Goal: Transaction & Acquisition: Purchase product/service

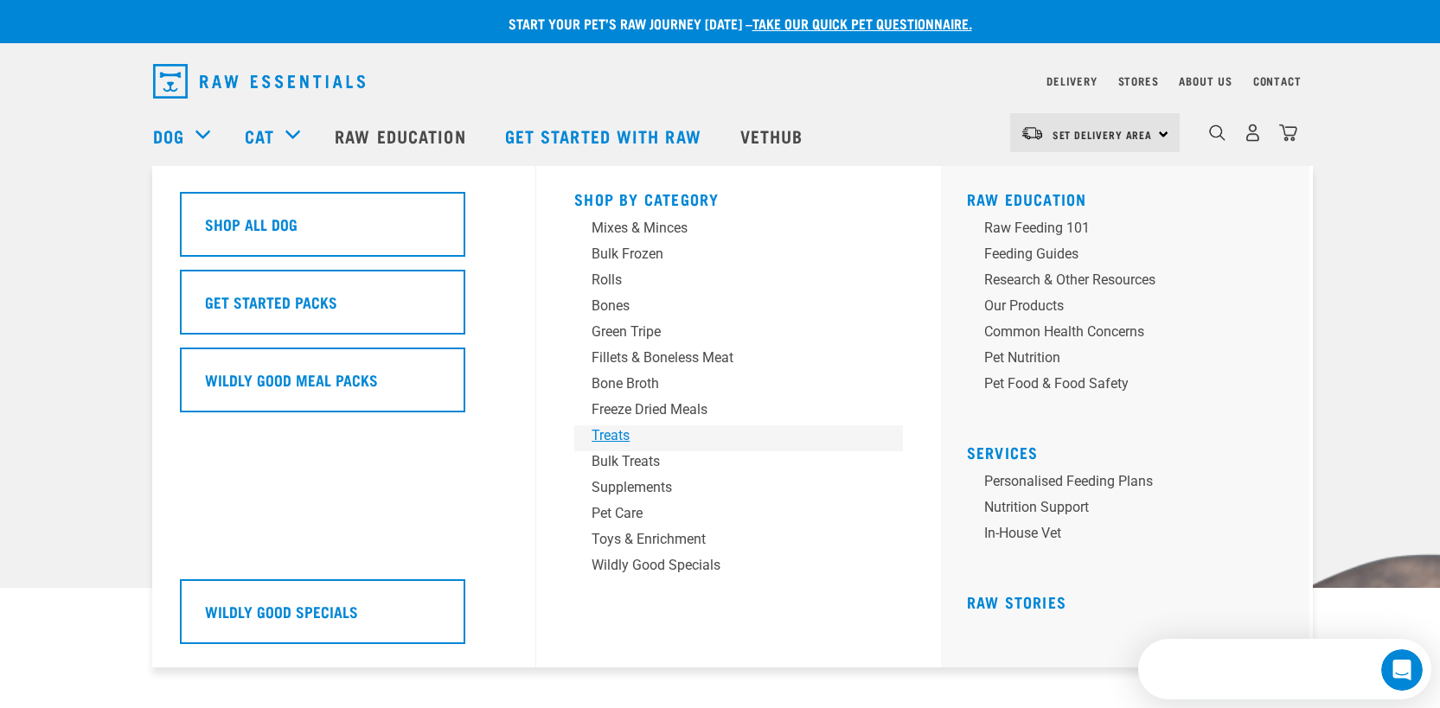
click at [628, 442] on div "Treats" at bounding box center [727, 435] width 270 height 21
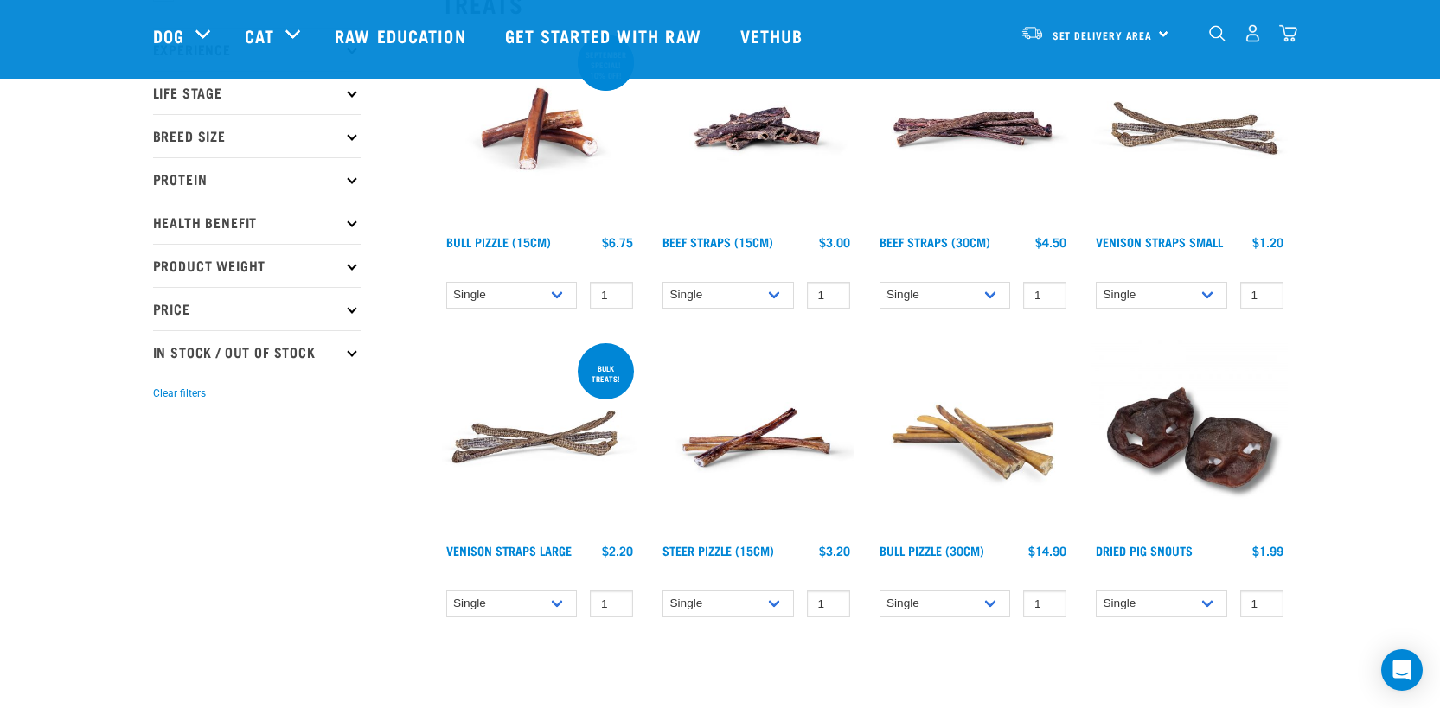
scroll to position [273, 0]
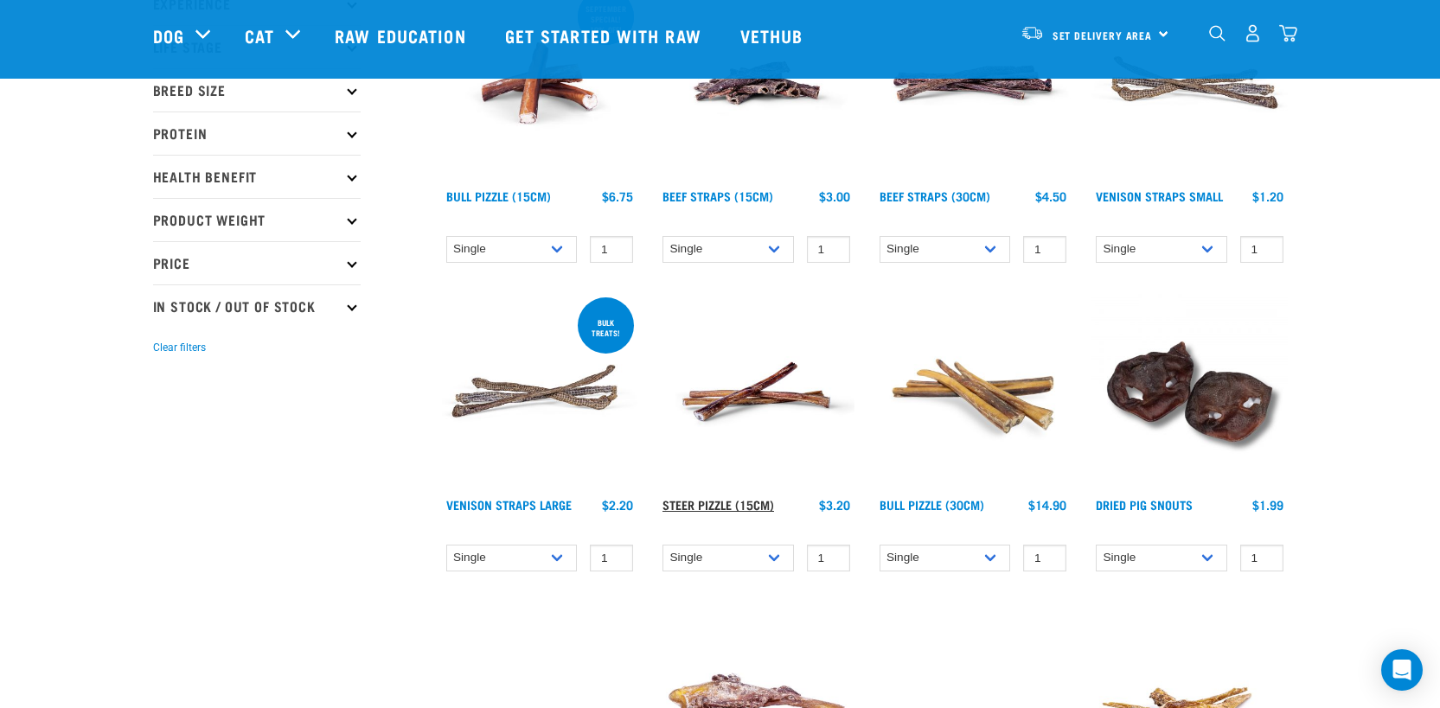
click at [737, 505] on link "Steer Pizzle (15cm)" at bounding box center [718, 505] width 112 height 6
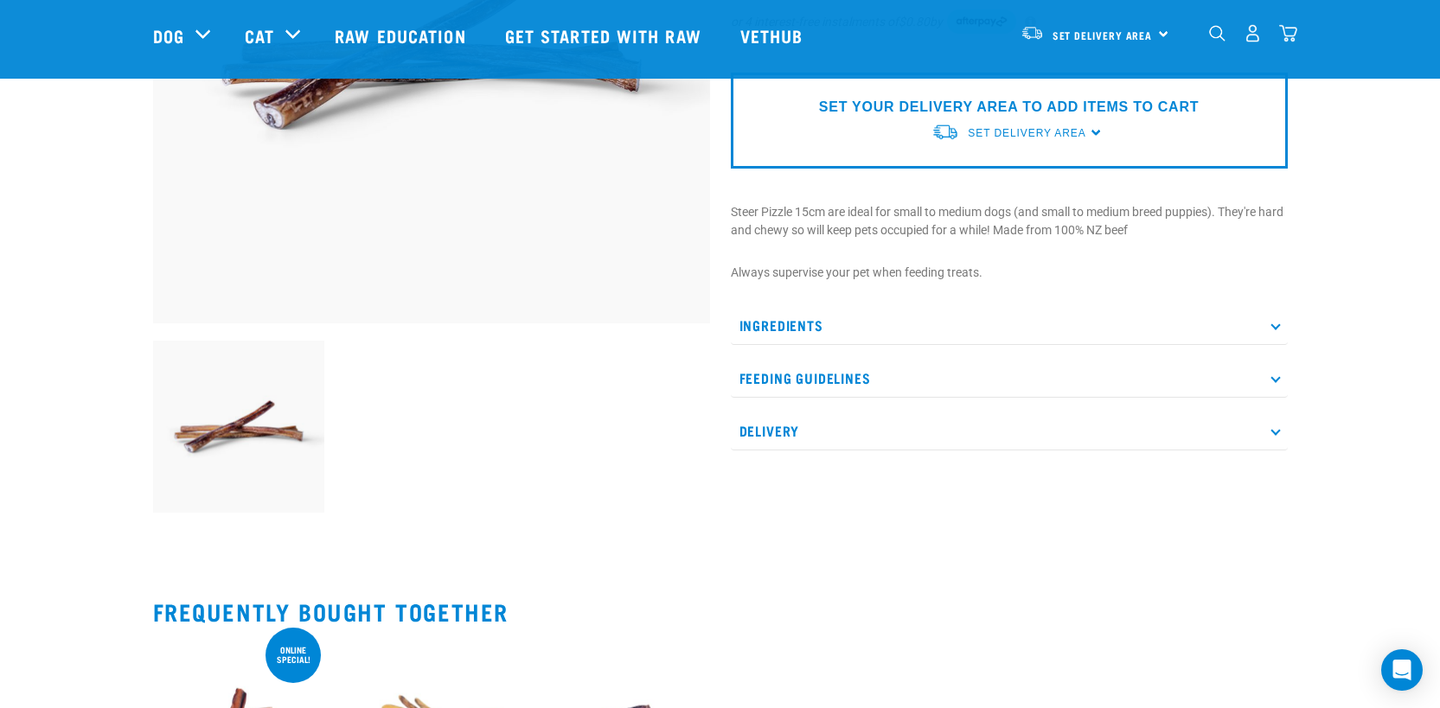
scroll to position [521, 0]
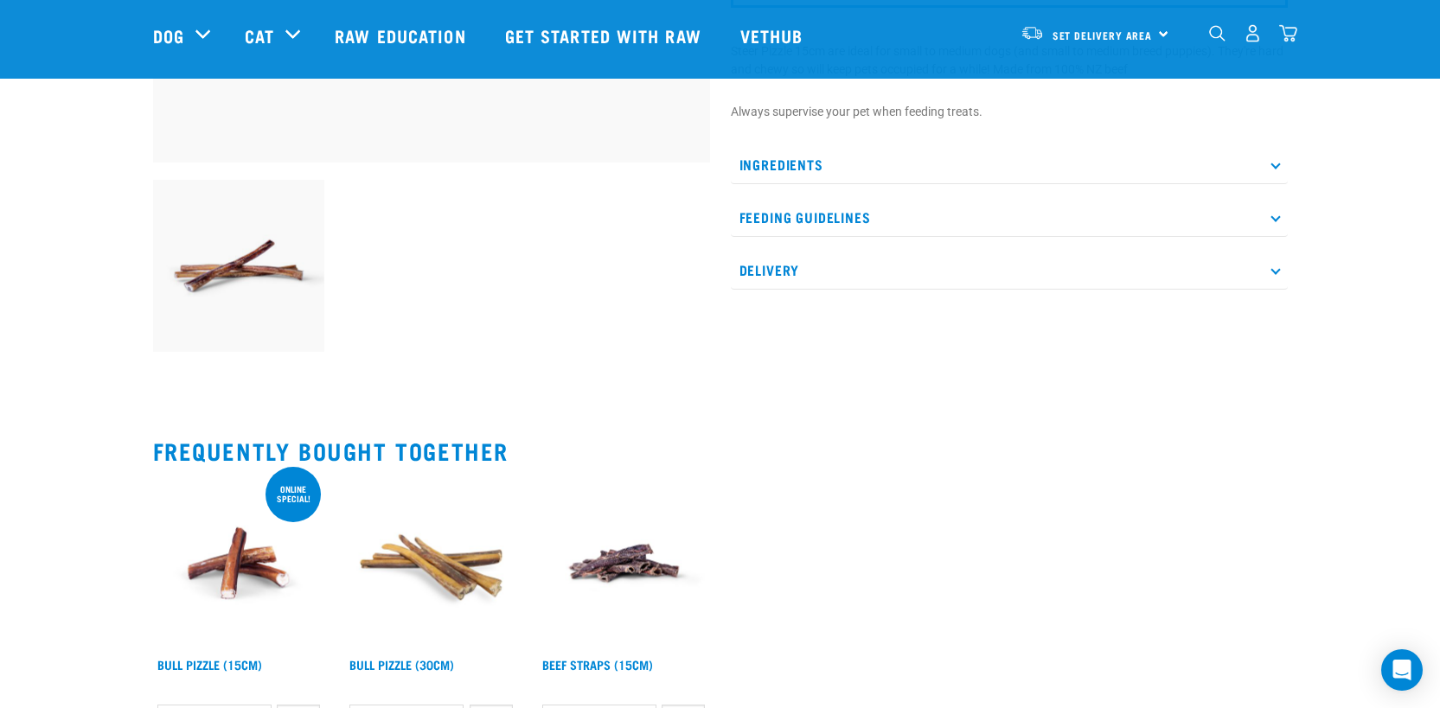
click at [238, 558] on img at bounding box center [239, 563] width 172 height 172
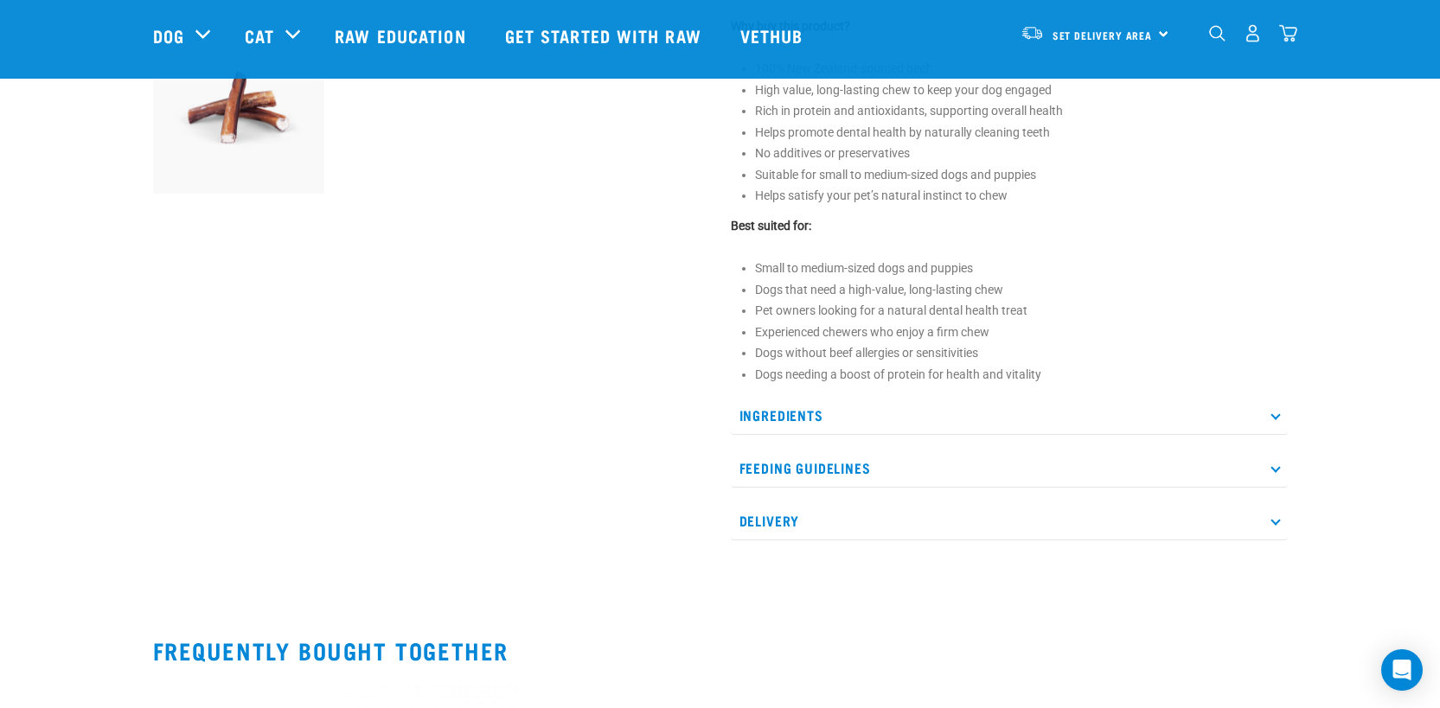
scroll to position [929, 0]
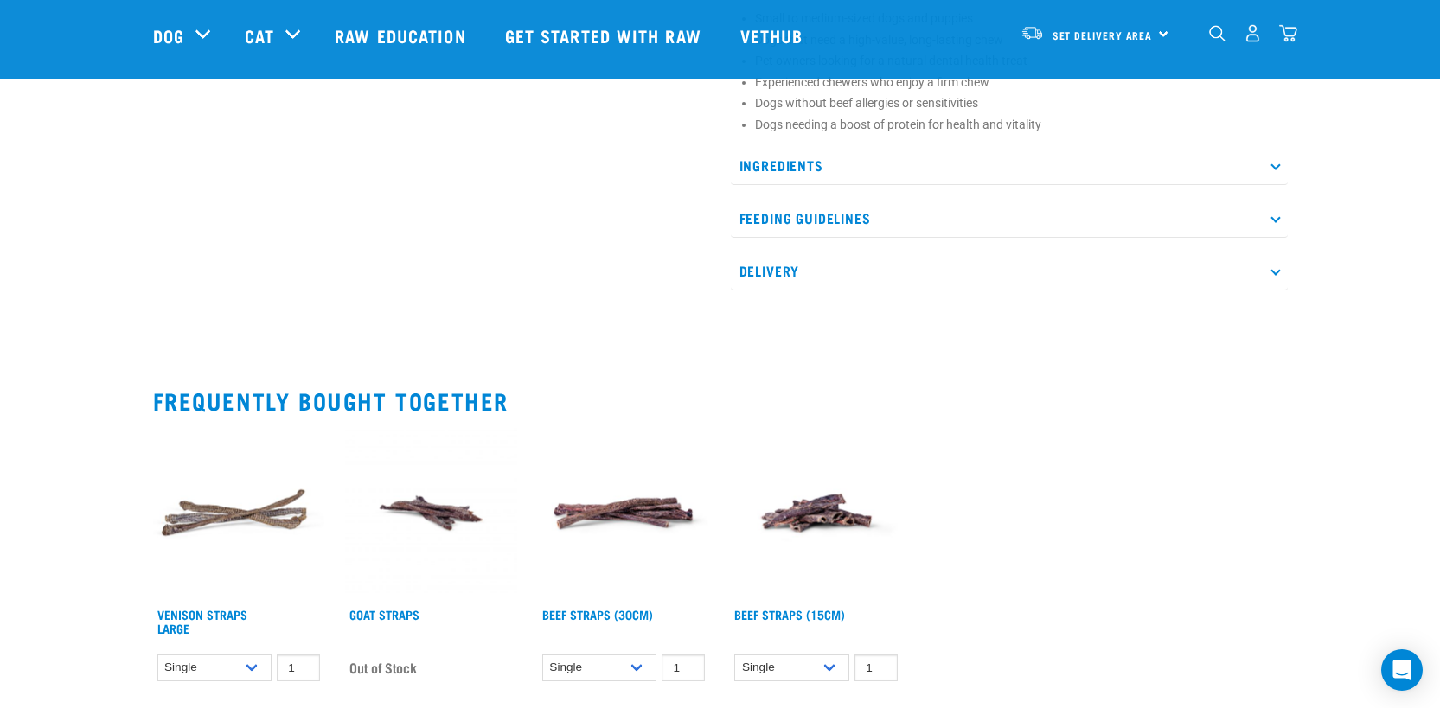
click at [931, 202] on p "Feeding Guidelines" at bounding box center [1009, 218] width 557 height 39
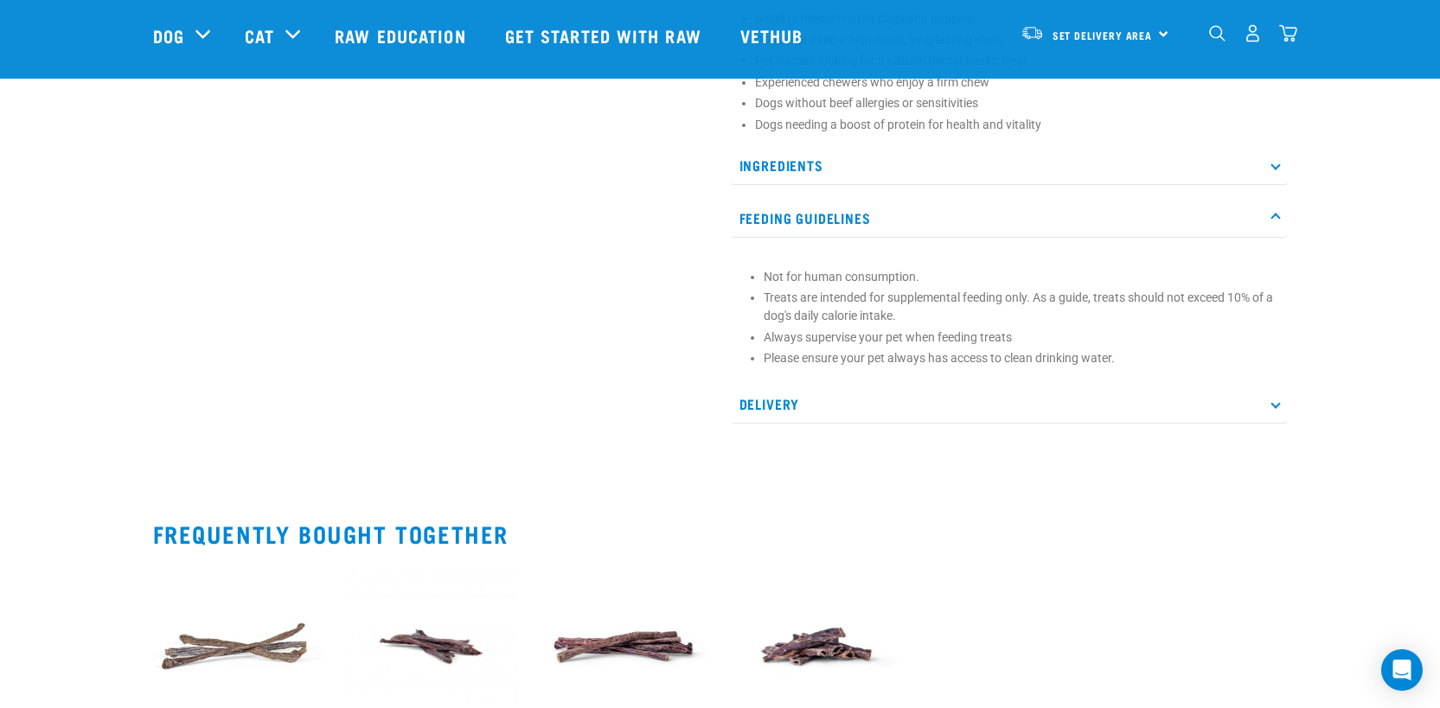
click at [930, 210] on p "Feeding Guidelines" at bounding box center [1009, 218] width 557 height 39
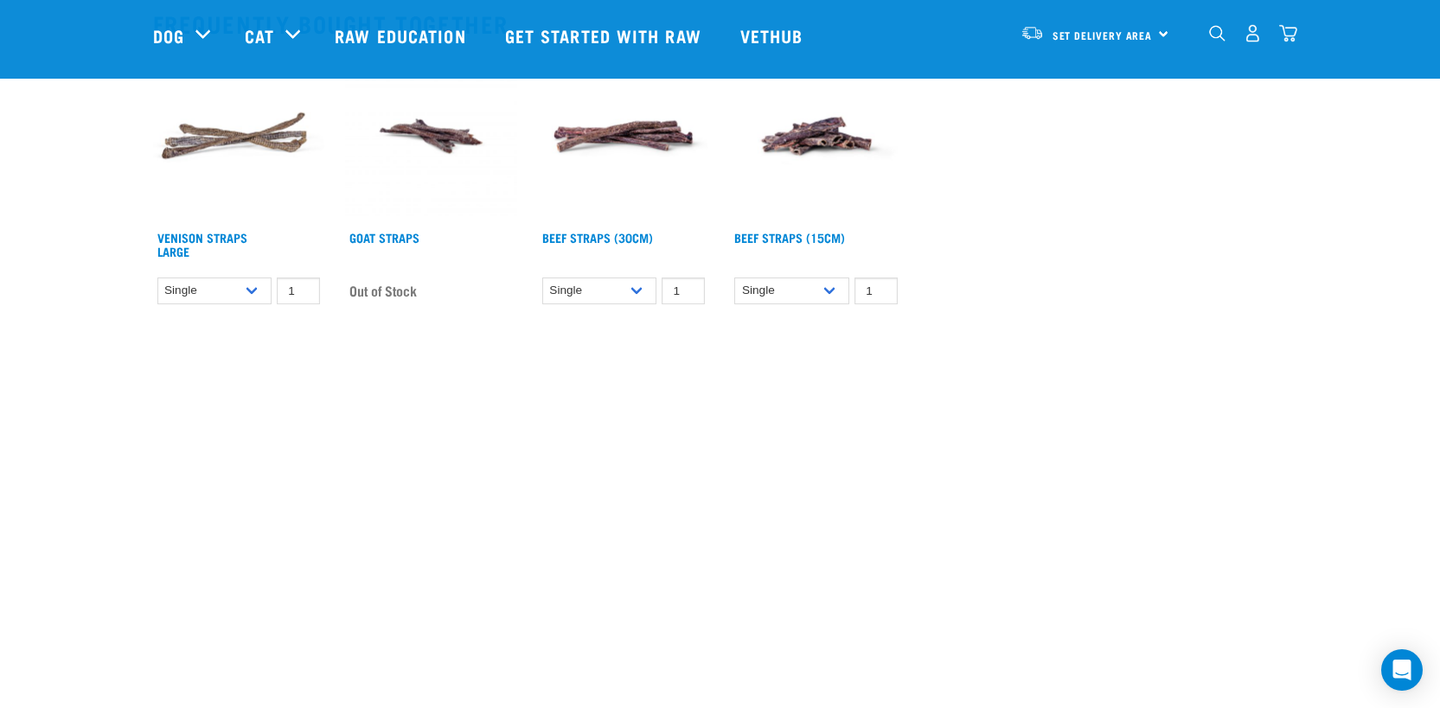
scroll to position [1556, 0]
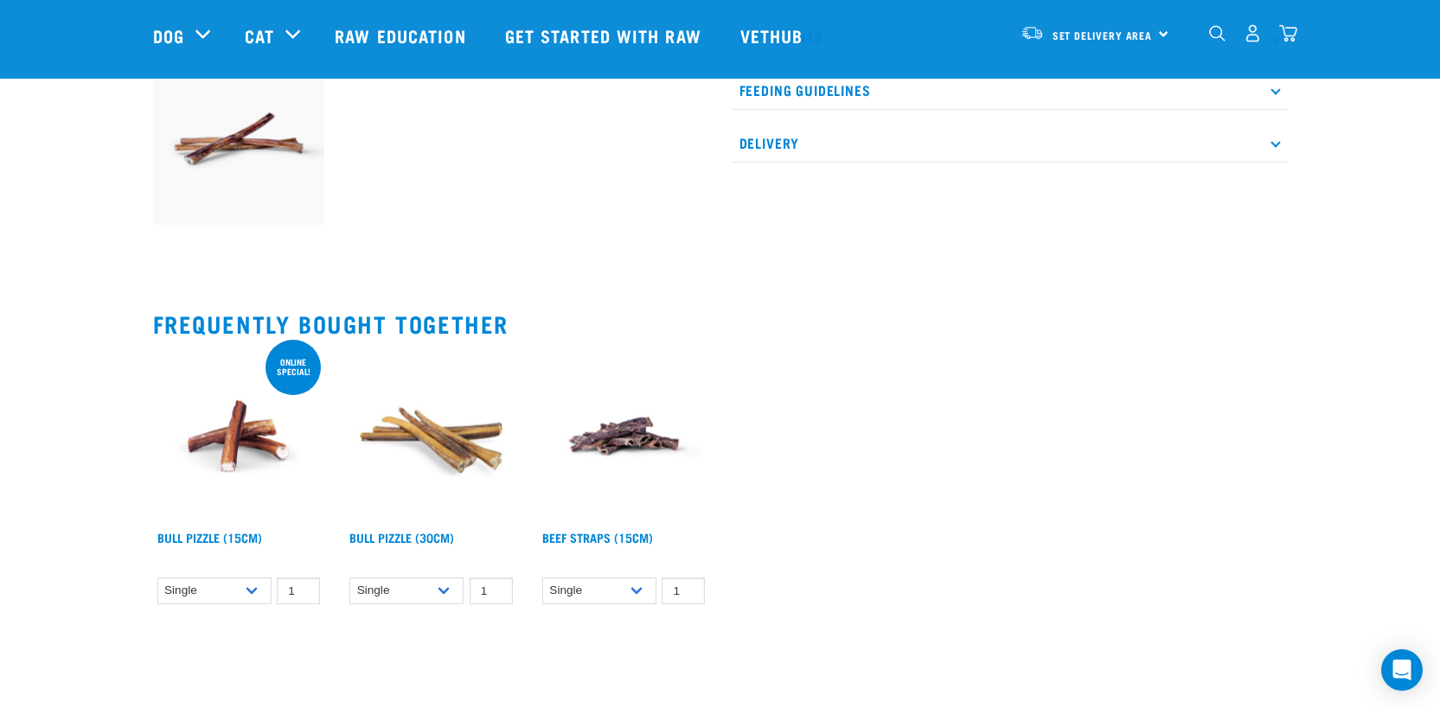
scroll to position [638, 0]
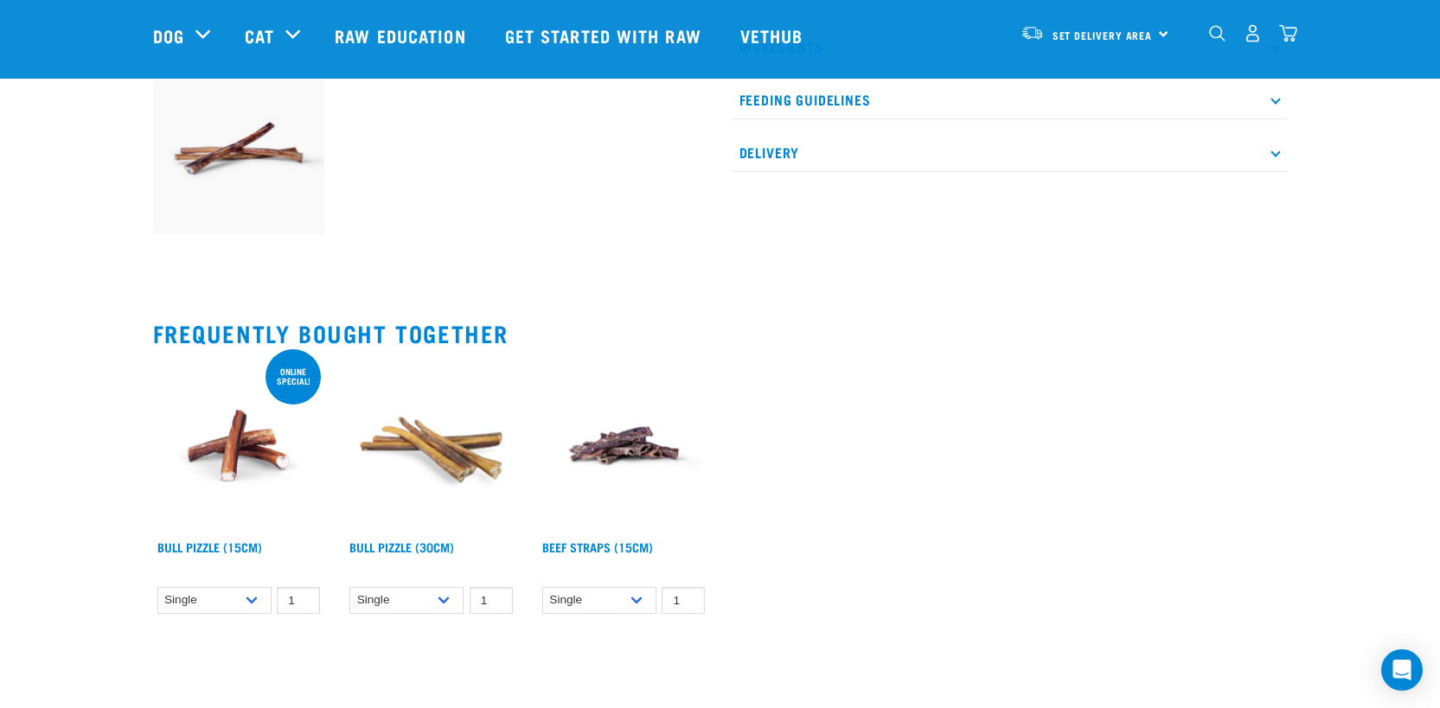
click at [418, 476] on img at bounding box center [431, 446] width 172 height 172
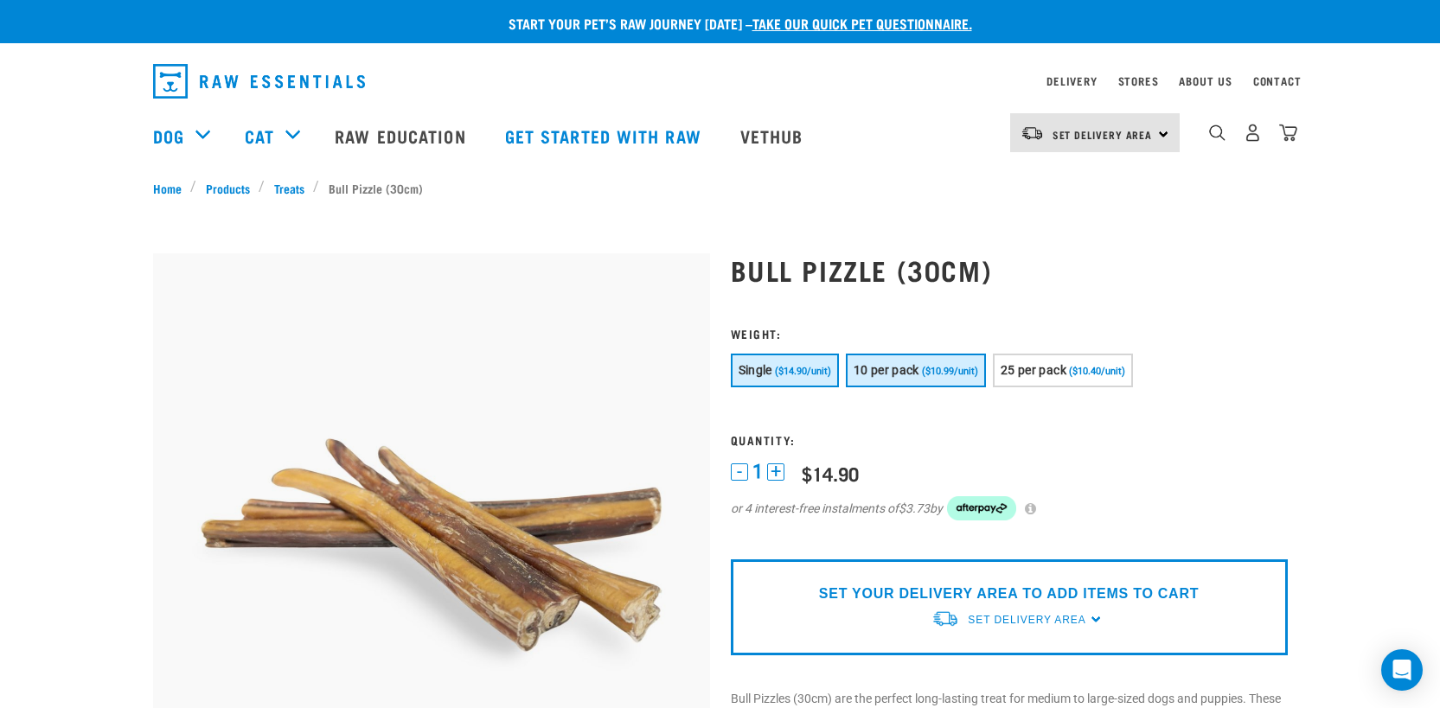
click at [967, 375] on span "($10.99/unit)" at bounding box center [950, 371] width 56 height 11
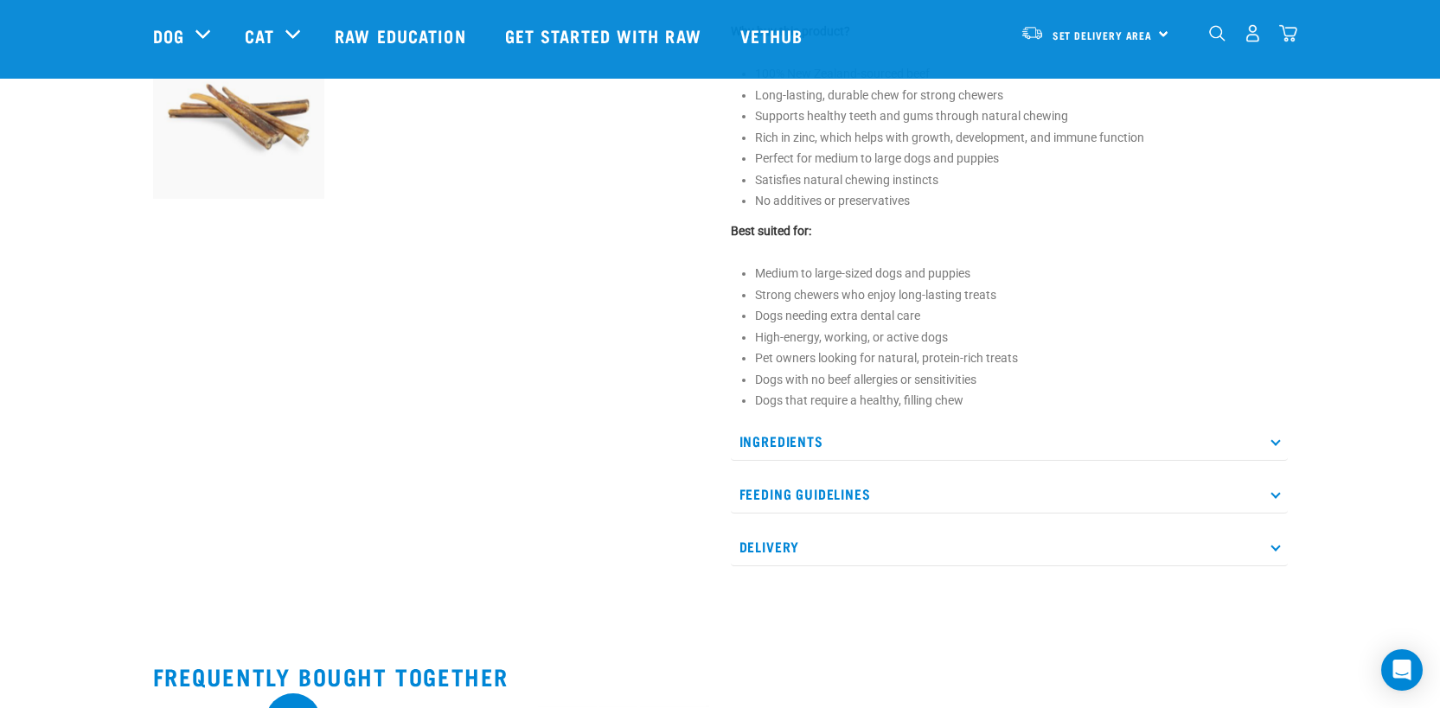
scroll to position [736, 0]
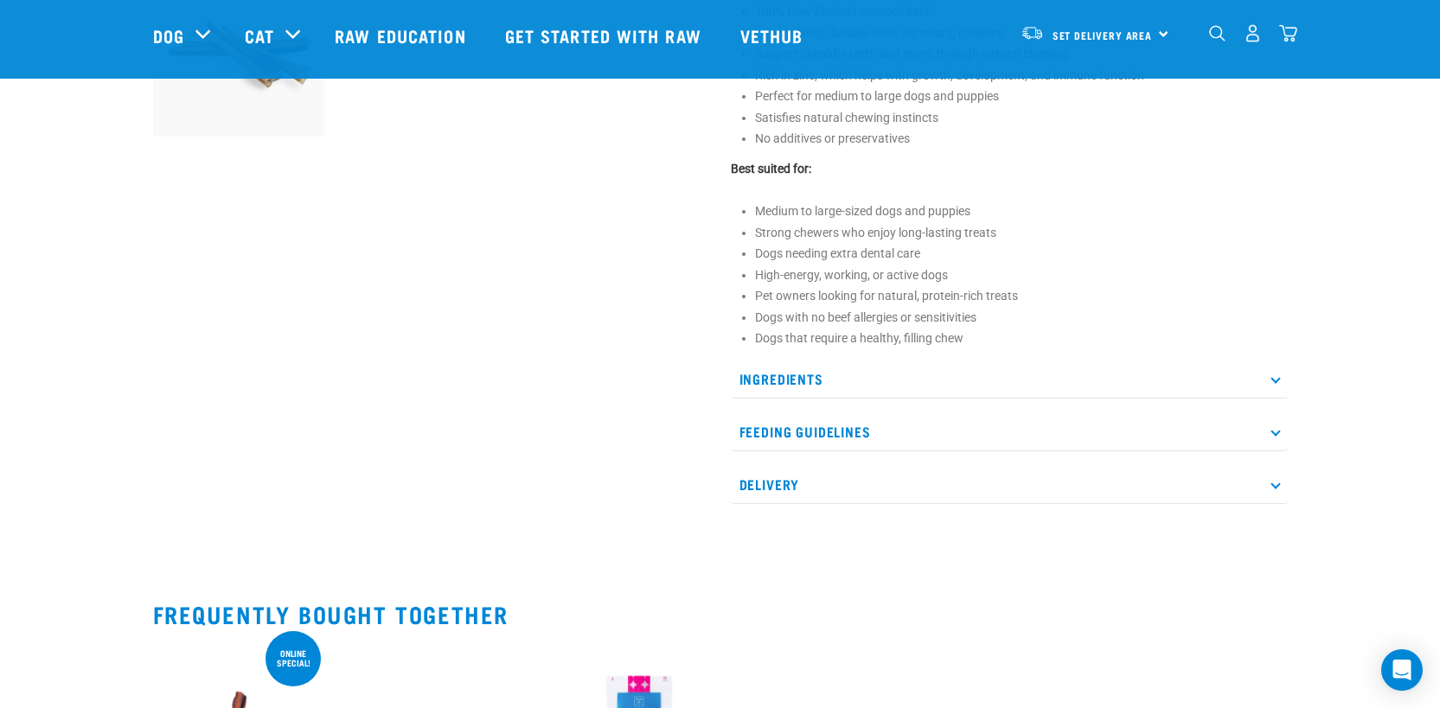
click at [1180, 466] on p "Delivery" at bounding box center [1009, 484] width 557 height 39
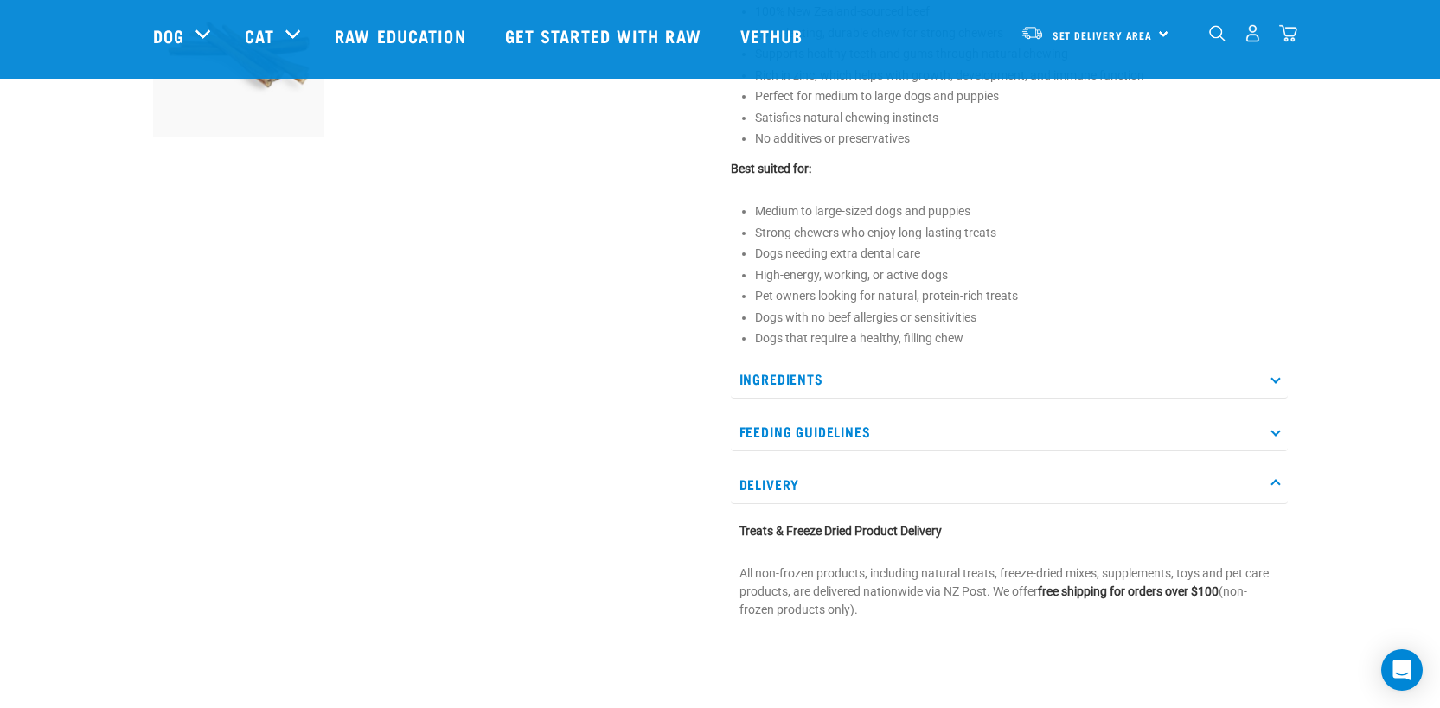
click at [1180, 470] on p "Delivery" at bounding box center [1009, 484] width 557 height 39
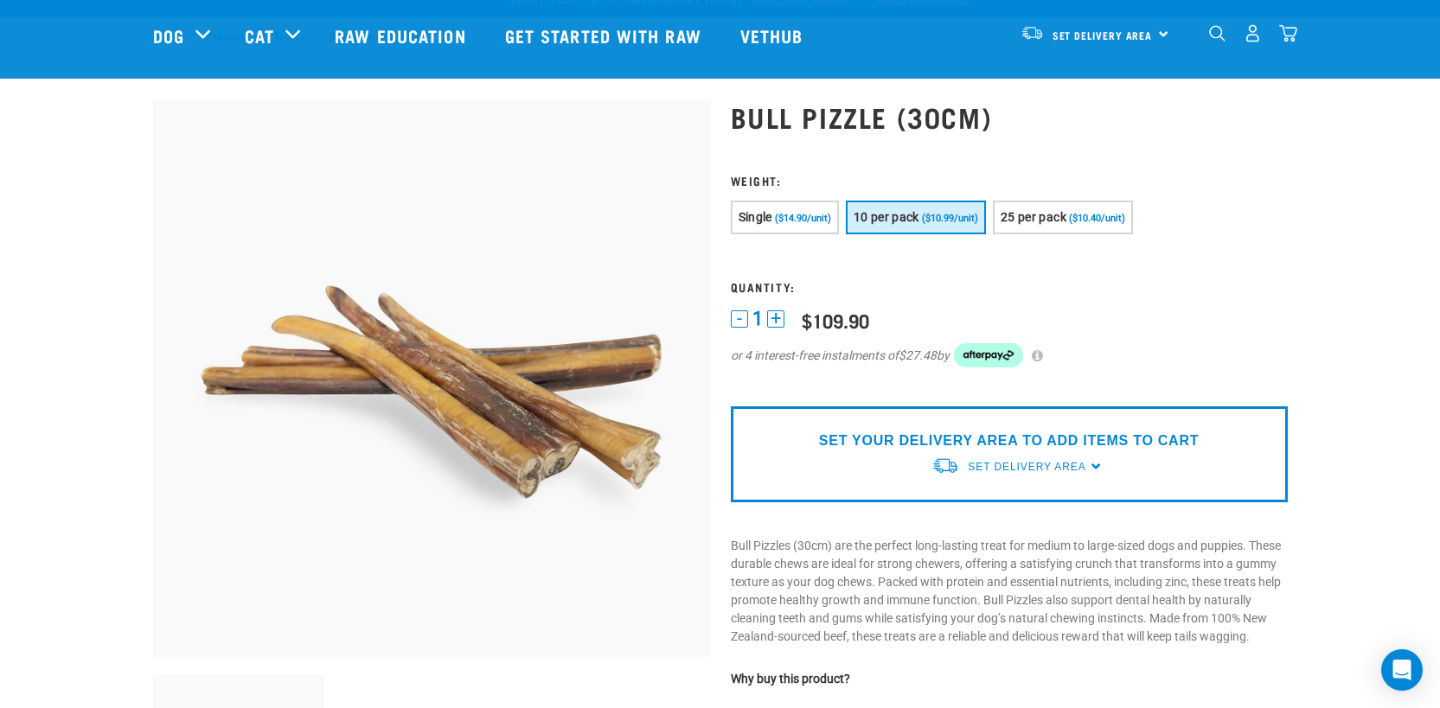
scroll to position [0, 0]
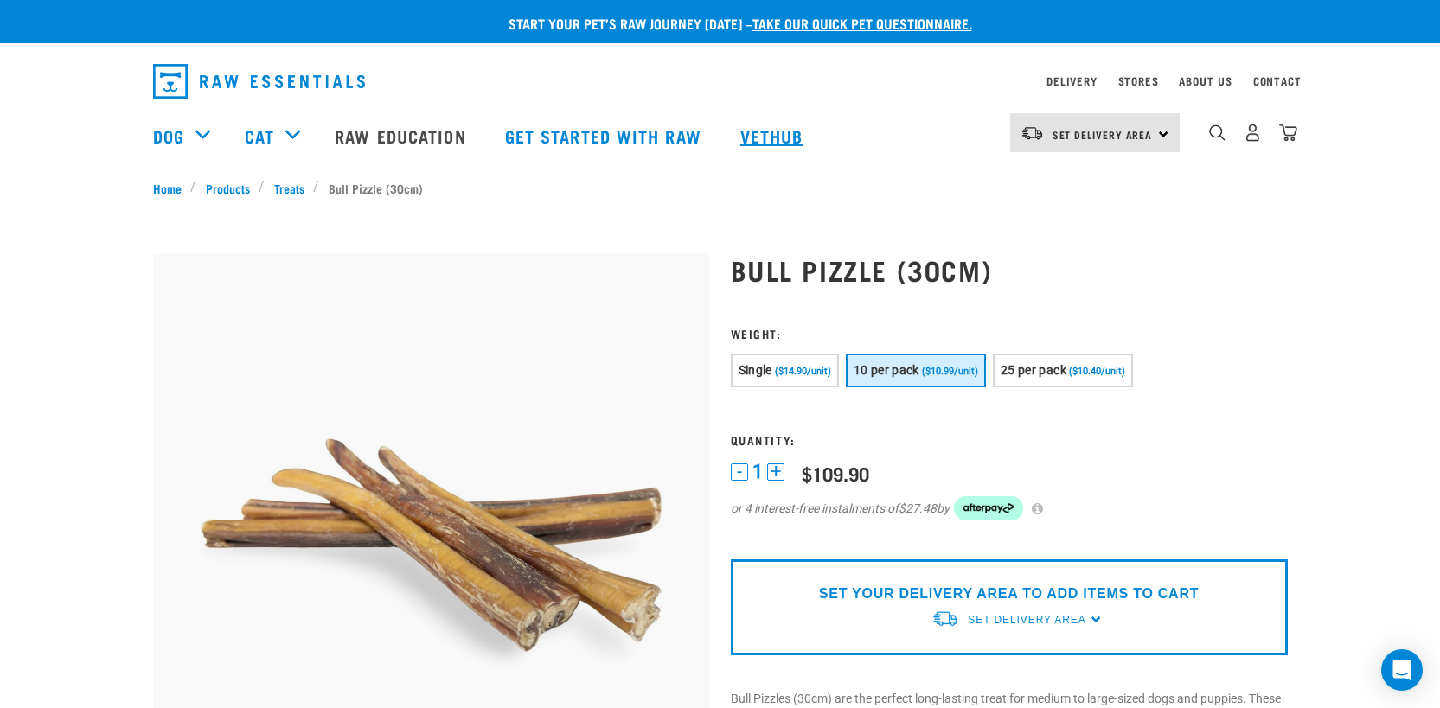
click at [764, 130] on link "Vethub" at bounding box center [774, 135] width 102 height 69
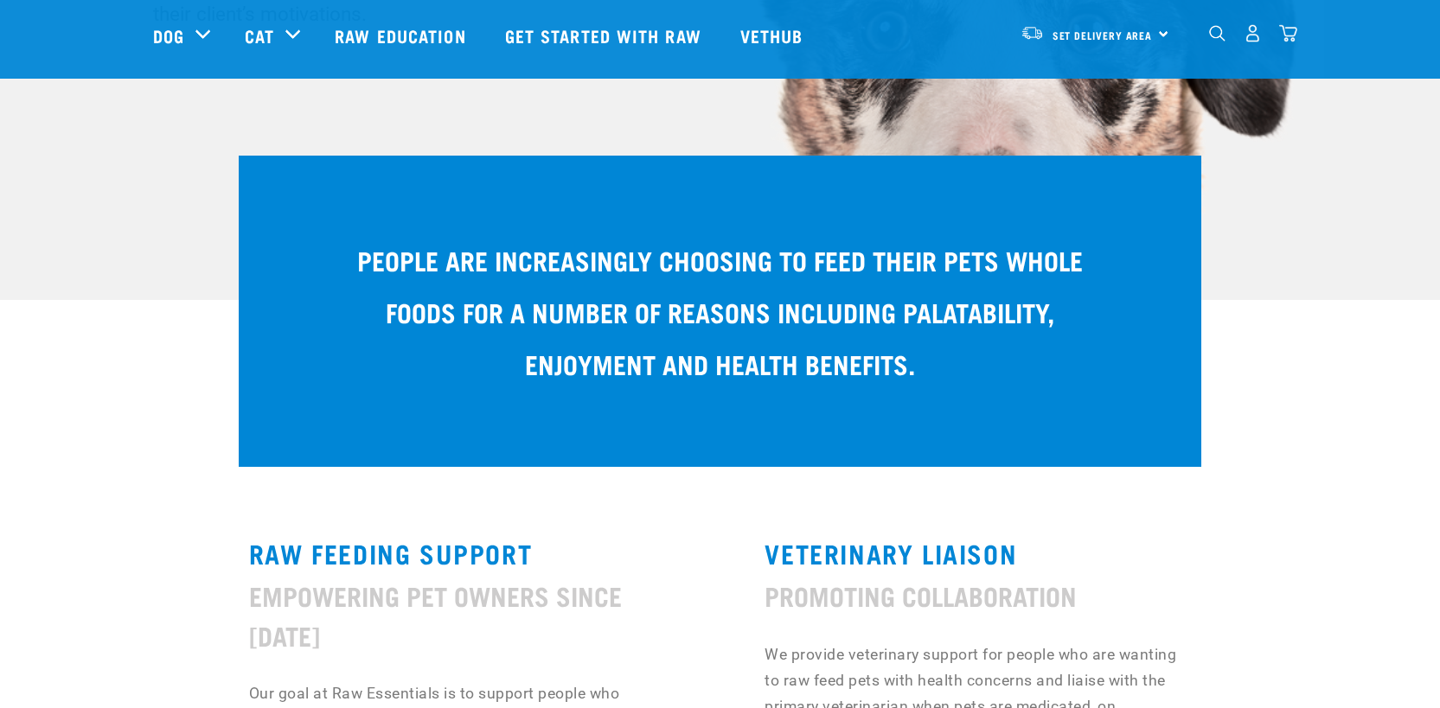
scroll to position [628, 0]
